Goal: Task Accomplishment & Management: Complete application form

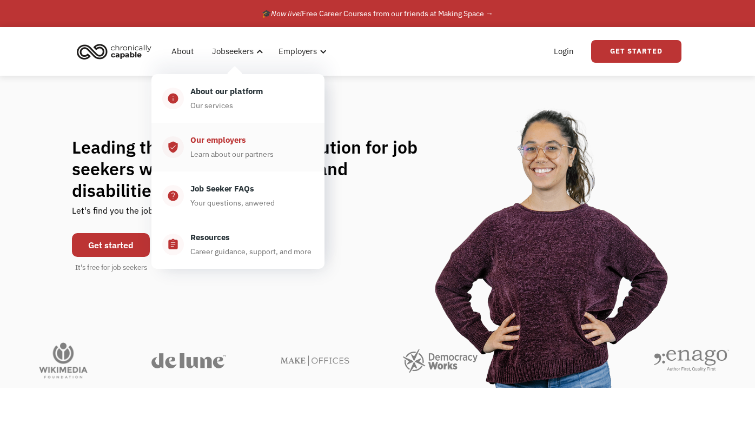
click at [249, 145] on div "Our employers Learn about our partners" at bounding box center [249, 147] width 130 height 27
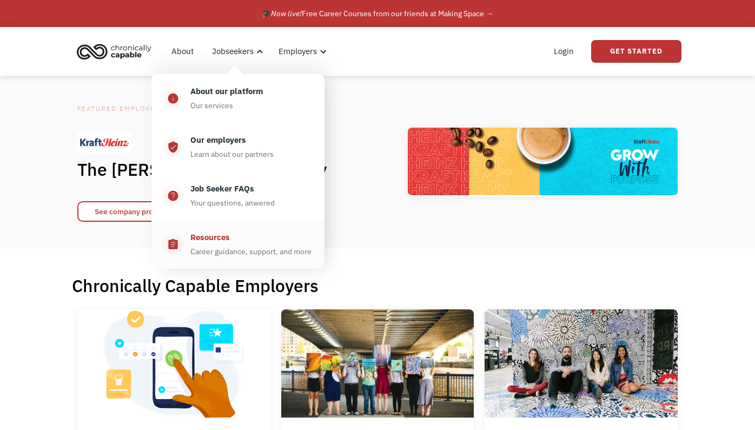
click at [254, 247] on div "Career guidance, support, and more" at bounding box center [250, 251] width 121 height 13
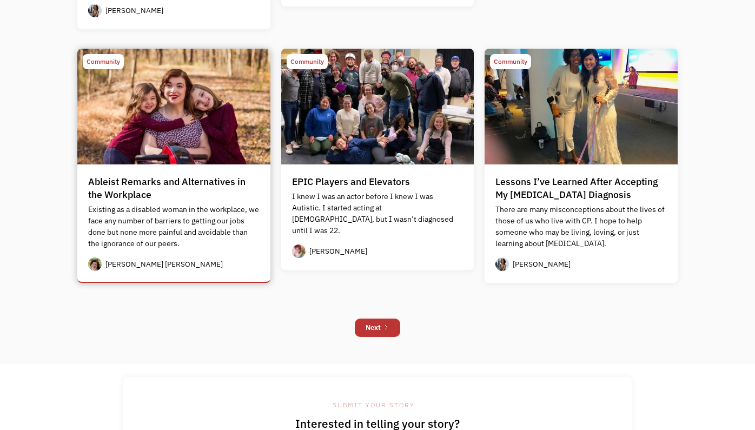
scroll to position [966, 0]
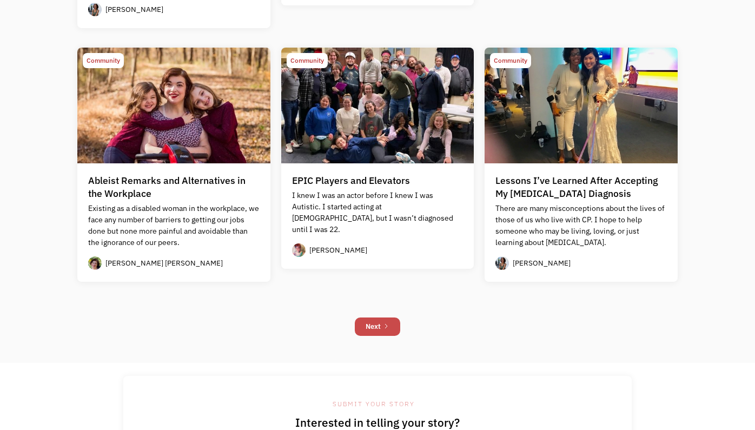
click at [378, 323] on div "Next" at bounding box center [373, 326] width 15 height 13
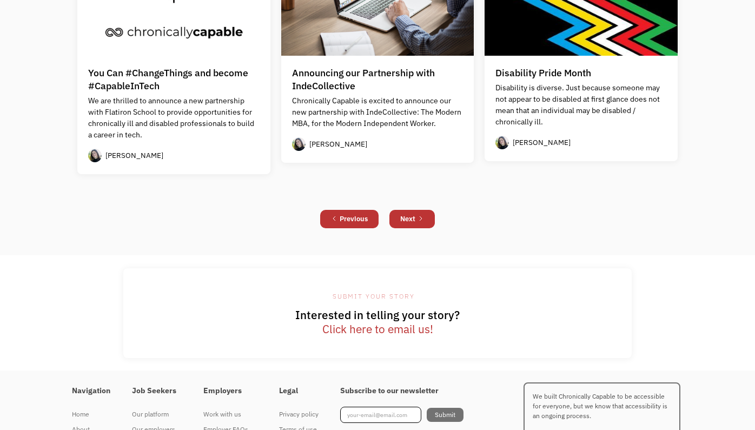
scroll to position [1035, 0]
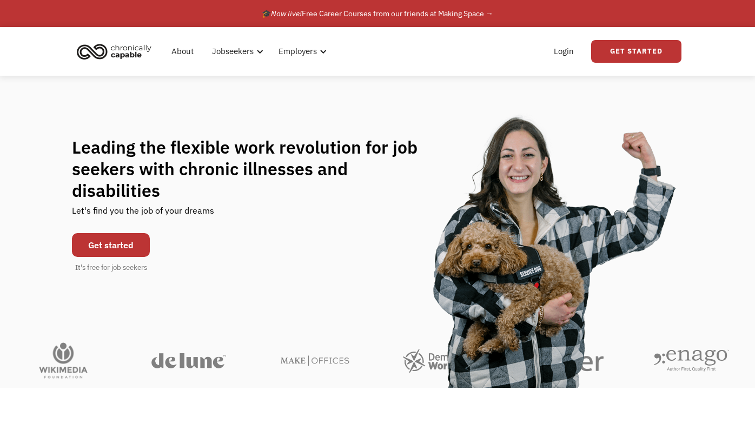
click at [121, 236] on link "Get started" at bounding box center [111, 245] width 78 height 24
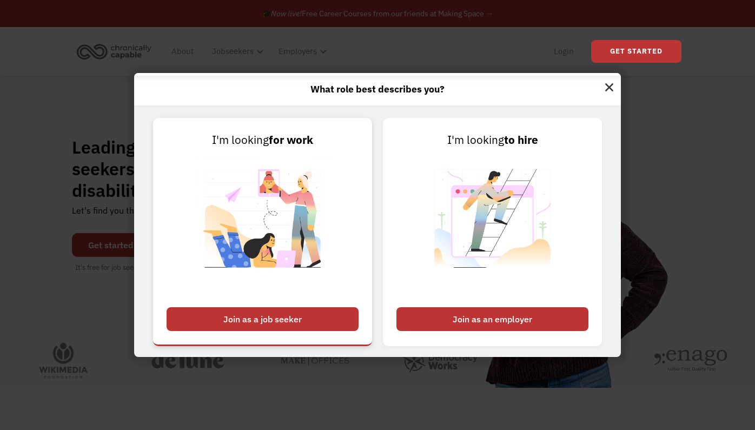
click at [228, 319] on div "Join as a job seeker" at bounding box center [263, 319] width 192 height 24
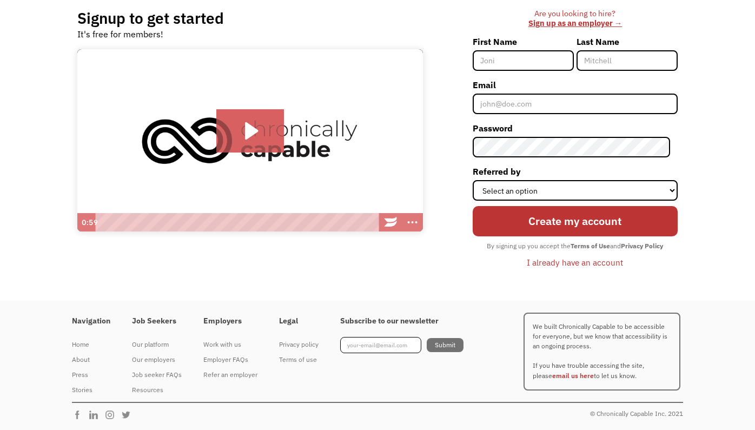
scroll to position [87, 0]
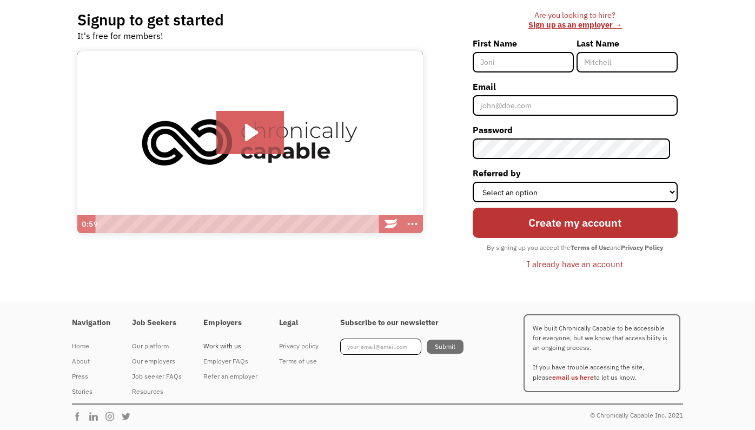
click at [225, 345] on div "Work with us" at bounding box center [230, 346] width 54 height 13
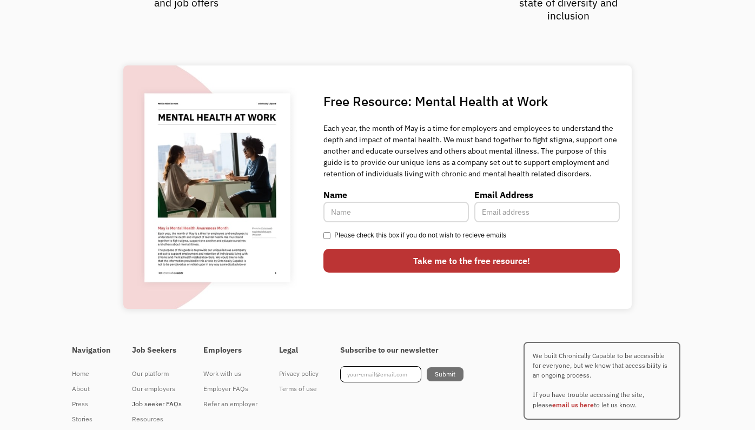
scroll to position [2918, 0]
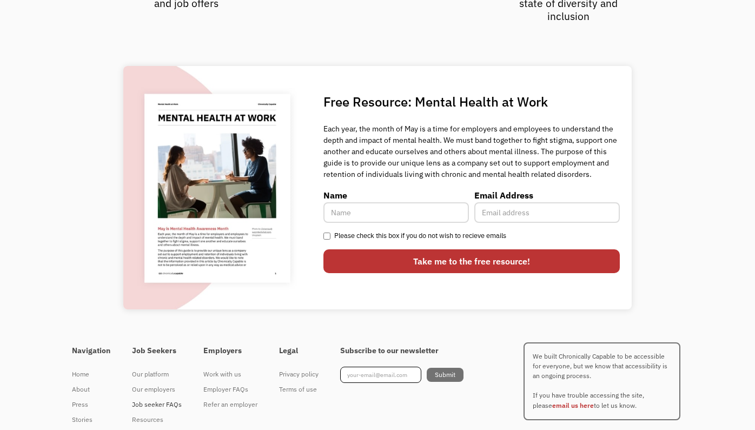
click at [158, 398] on div "Job seeker FAQs" at bounding box center [157, 404] width 50 height 13
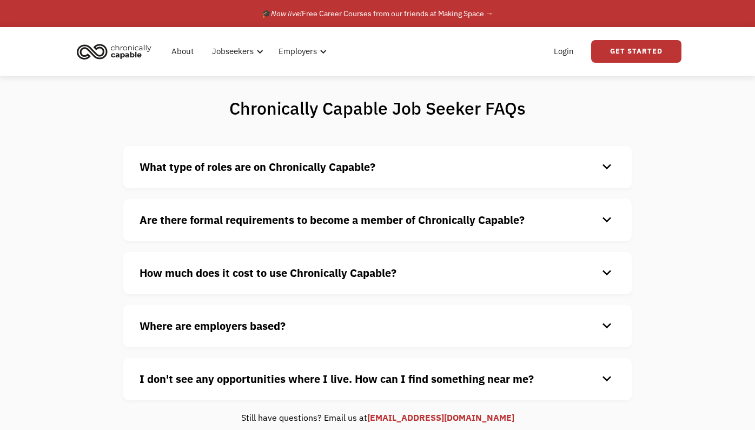
click at [386, 173] on h4 "What type of roles are on Chronically Capable?" at bounding box center [369, 167] width 459 height 16
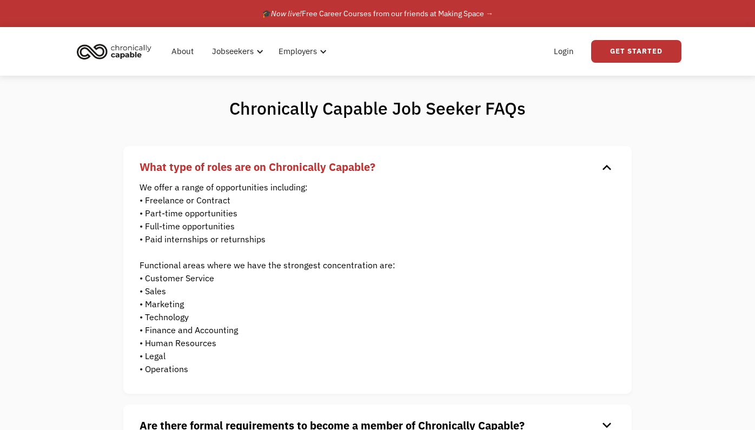
click at [228, 160] on strong "What type of roles are on Chronically Capable?" at bounding box center [258, 167] width 236 height 15
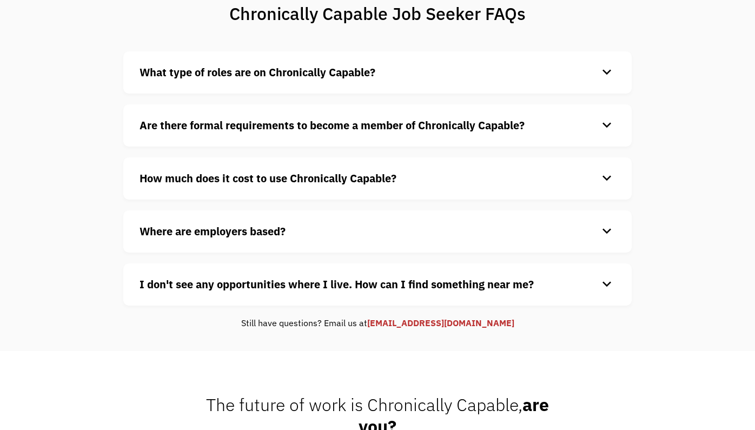
scroll to position [96, 0]
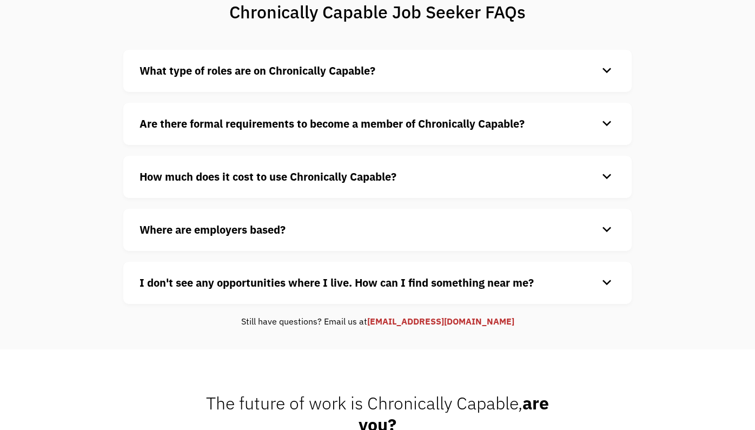
click at [238, 187] on div "How much does it cost to use Chronically Capable? keyboard_arrow_down Chronical…" at bounding box center [377, 177] width 509 height 42
click at [231, 175] on strong "How much does it cost to use Chronically Capable?" at bounding box center [268, 176] width 257 height 15
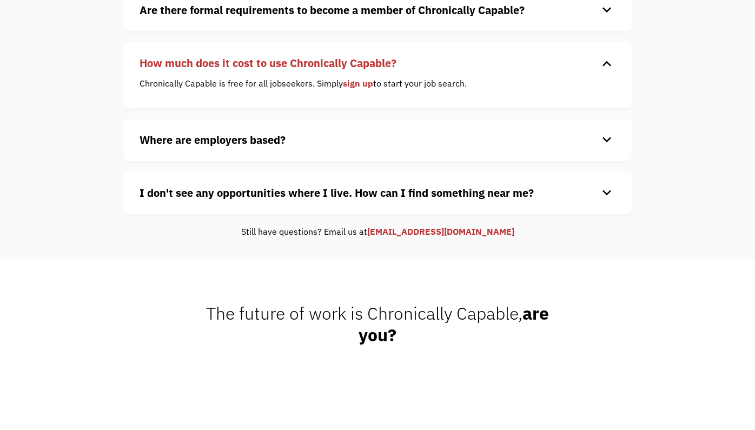
scroll to position [213, 0]
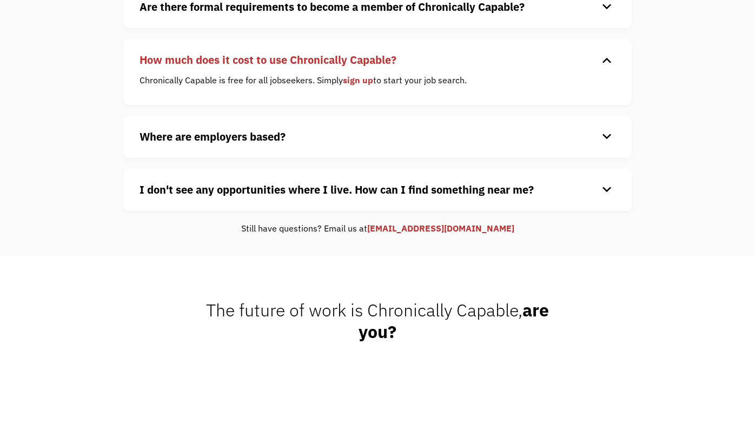
click at [197, 142] on strong "Where are employers based?" at bounding box center [213, 136] width 146 height 15
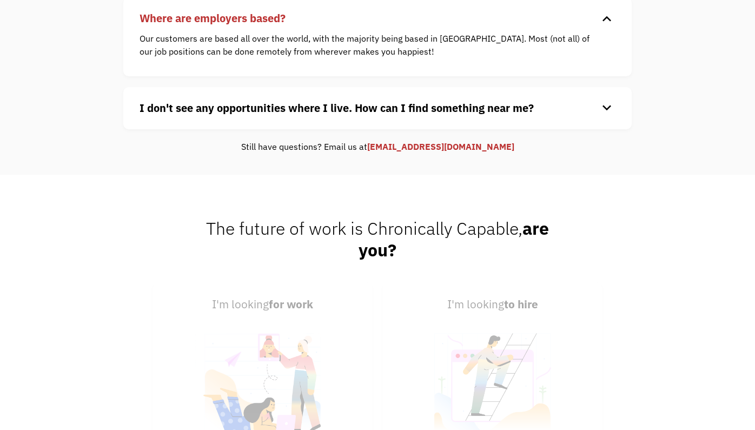
scroll to position [337, 0]
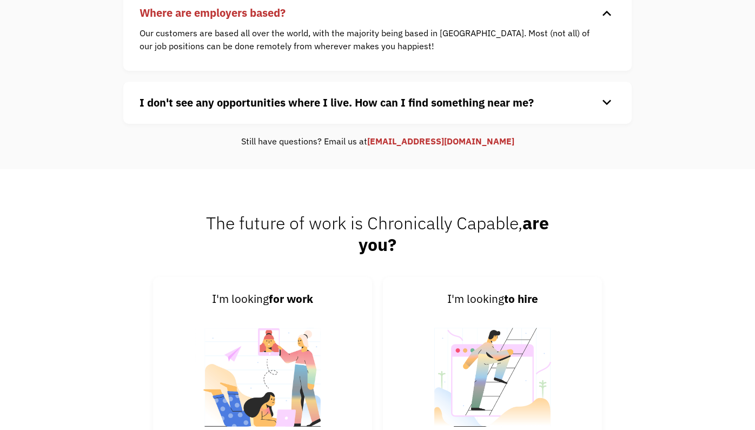
click at [156, 109] on h4 "I don't see any opportunities where I live. How can I find something near me?" at bounding box center [369, 103] width 459 height 16
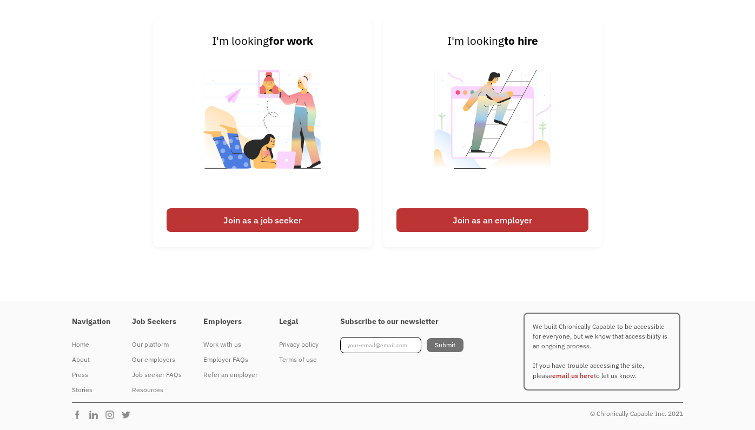
scroll to position [631, 0]
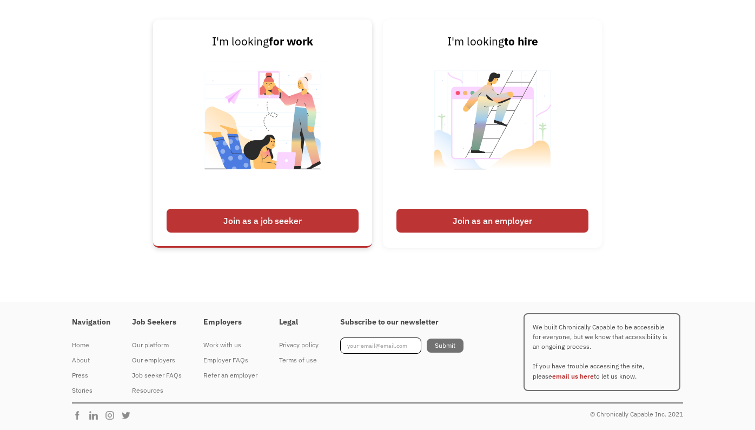
click at [199, 224] on div "Join as a job seeker" at bounding box center [263, 221] width 192 height 24
click at [239, 222] on div "Join as a job seeker" at bounding box center [263, 221] width 192 height 24
click at [210, 217] on div "Join as a job seeker" at bounding box center [263, 221] width 192 height 24
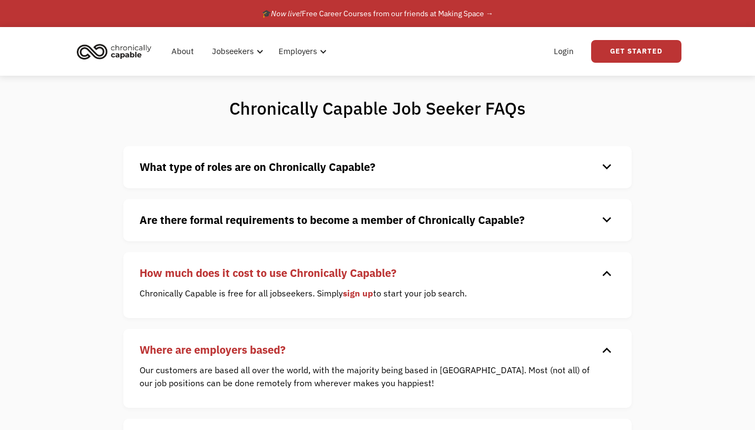
scroll to position [0, 0]
click at [632, 55] on link "Get Started" at bounding box center [636, 51] width 90 height 23
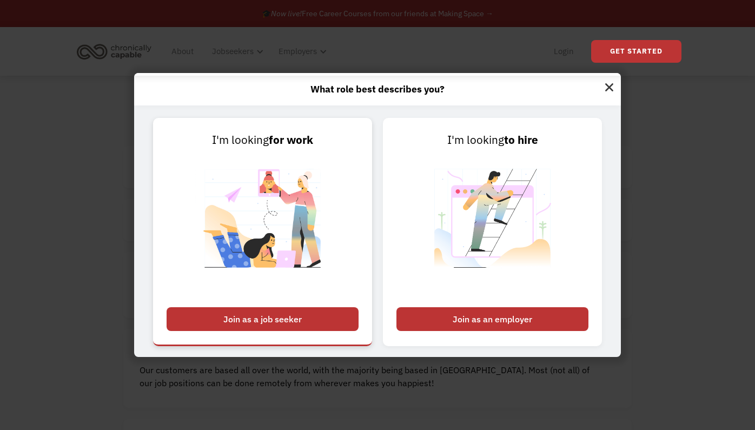
click at [263, 212] on img at bounding box center [262, 225] width 135 height 153
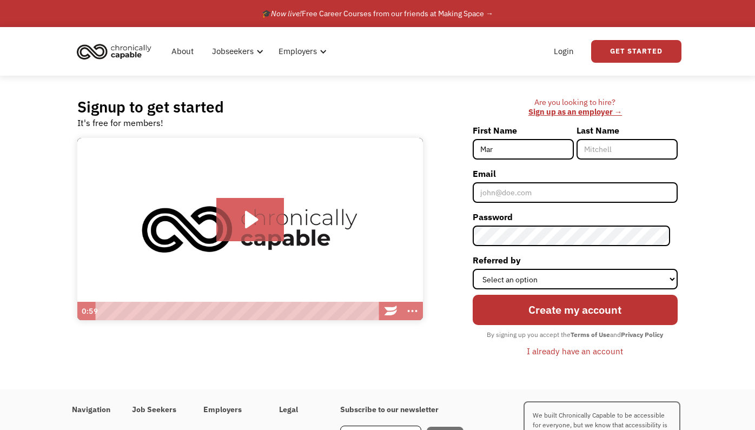
type input "[PERSON_NAME]"
type input "Forbes"
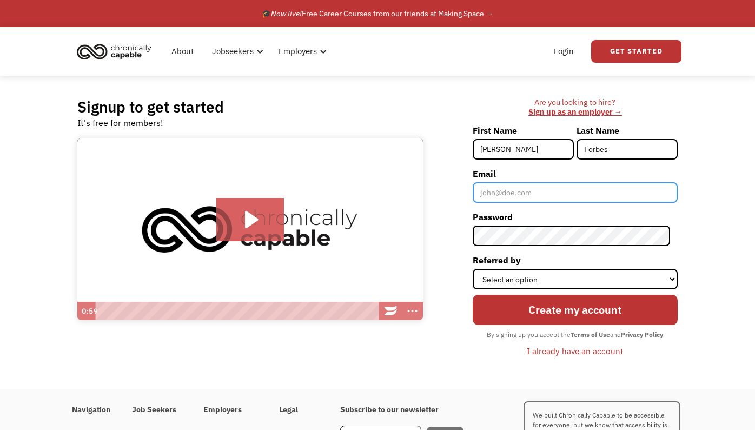
type input "[EMAIL_ADDRESS][DOMAIN_NAME]"
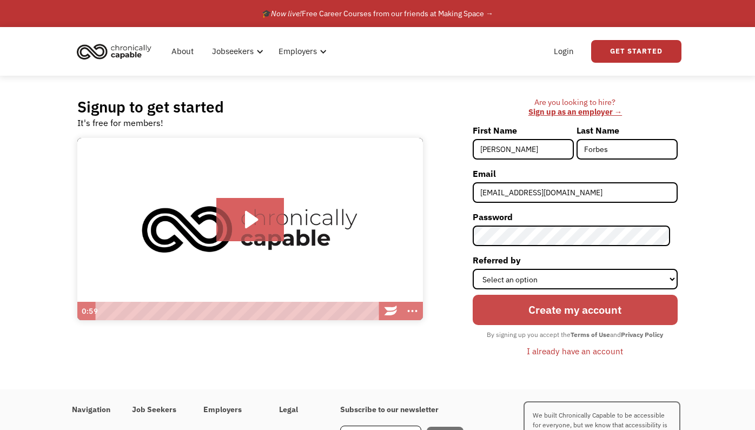
click at [520, 314] on input "Create my account" at bounding box center [575, 310] width 205 height 30
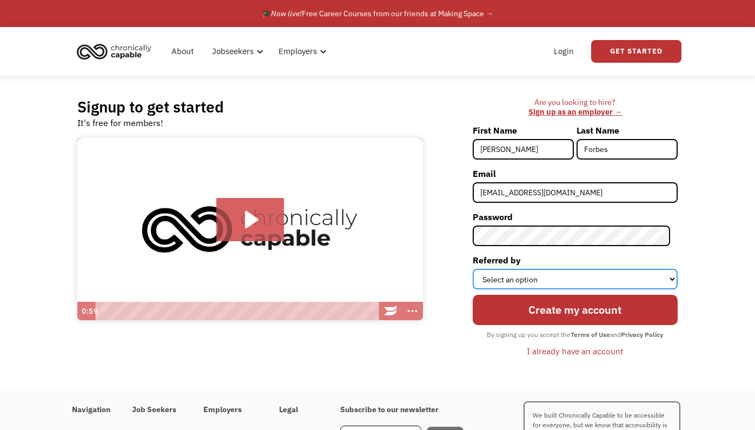
select select "Other"
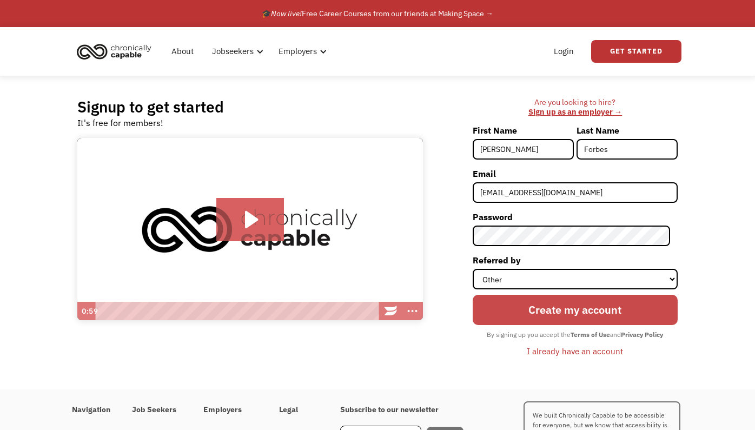
click at [536, 316] on input "Create my account" at bounding box center [575, 310] width 205 height 30
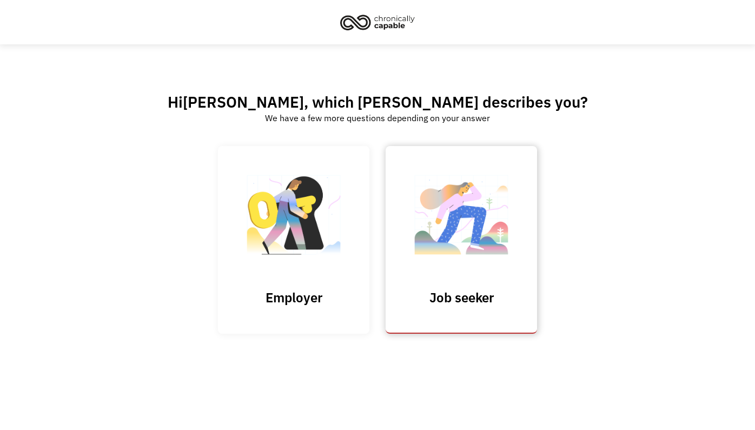
click at [463, 241] on img at bounding box center [461, 220] width 108 height 105
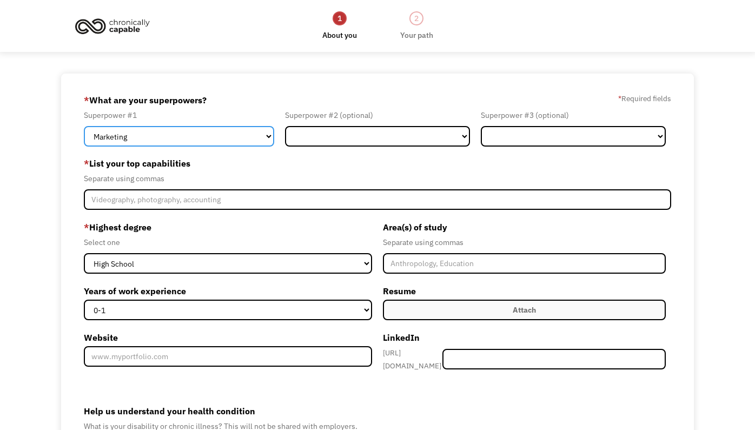
select select "Human Resources"
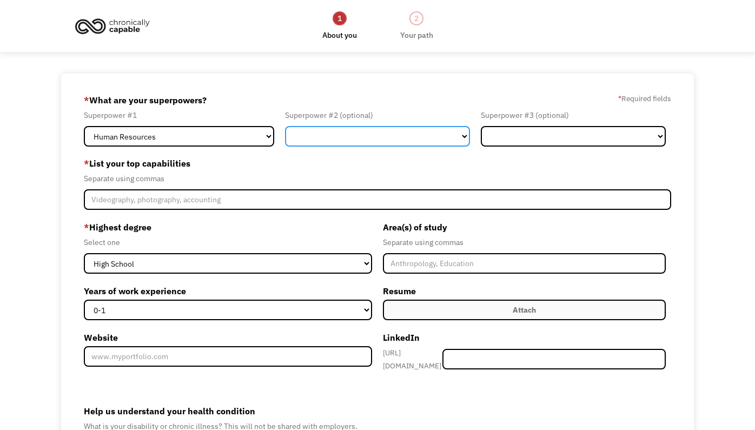
select select "Customer Service"
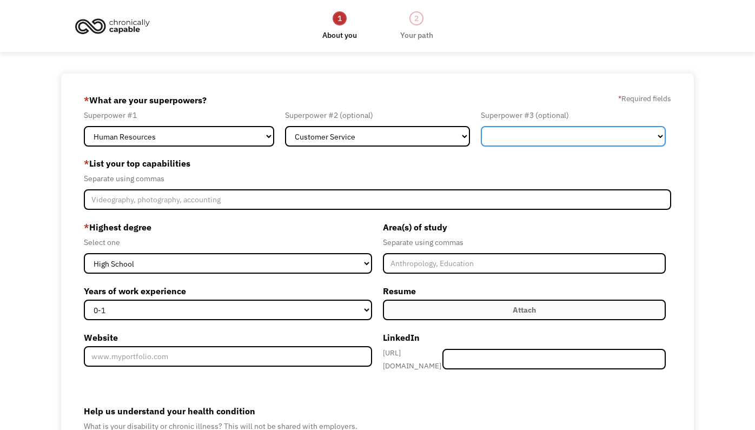
select select "Administration"
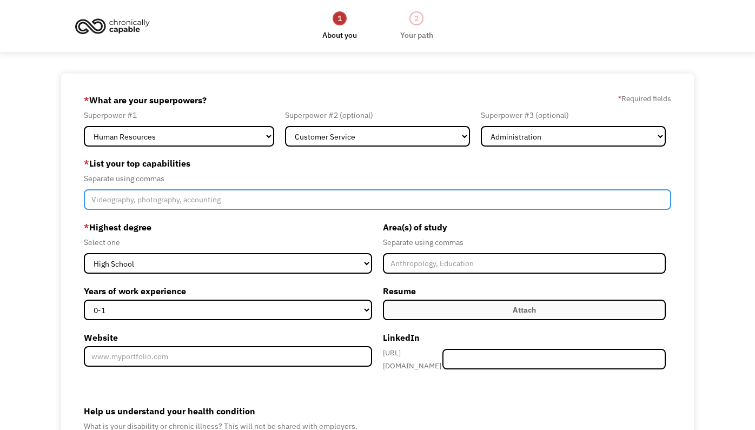
click at [156, 195] on input "Member-Create-Step1" at bounding box center [378, 199] width 588 height 21
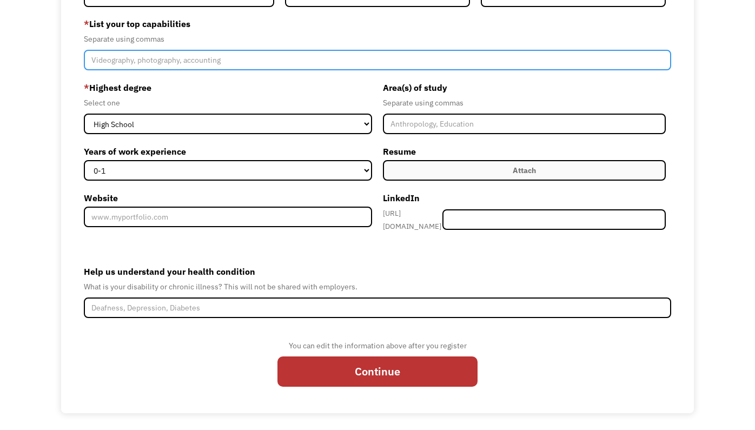
scroll to position [139, 0]
